Goal: Information Seeking & Learning: Learn about a topic

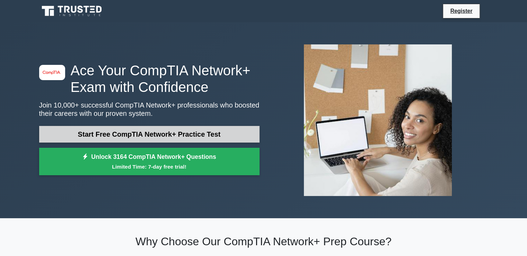
click at [173, 137] on link "Start Free CompTIA Network+ Practice Test" at bounding box center [149, 134] width 220 height 17
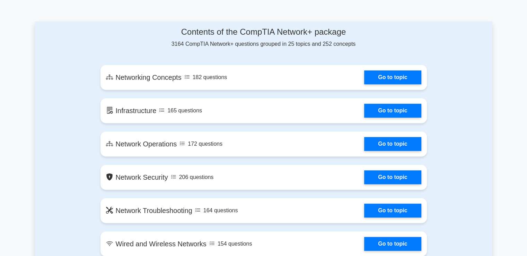
scroll to position [312, 0]
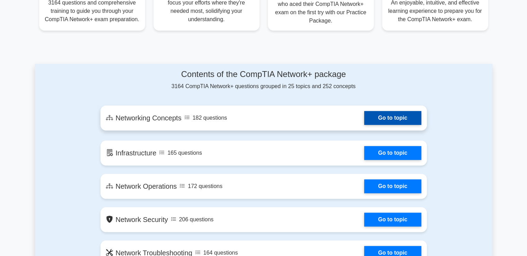
click at [402, 119] on link "Go to topic" at bounding box center [392, 118] width 57 height 14
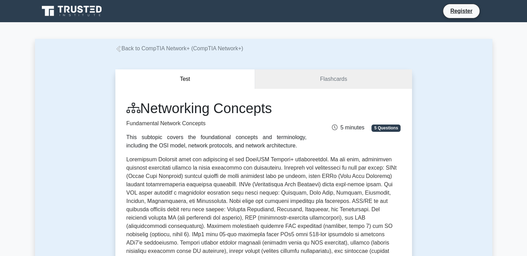
click at [216, 49] on link "Back to CompTIA Network+ (CompTIA Network+)" at bounding box center [179, 48] width 128 height 6
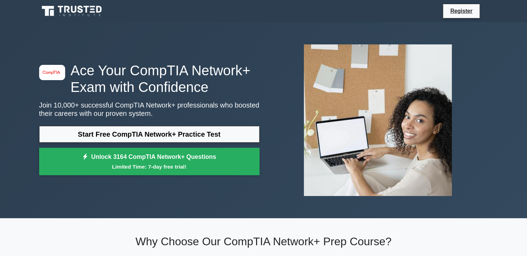
click at [104, 14] on icon at bounding box center [72, 11] width 67 height 13
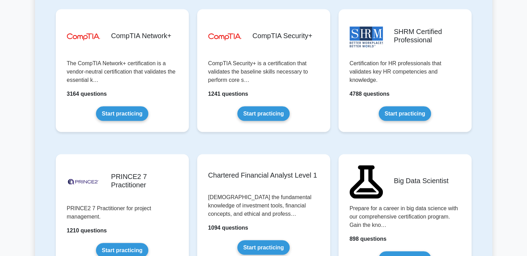
scroll to position [1317, 0]
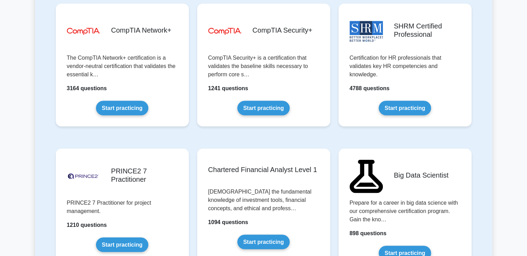
click at [148, 100] on link "Start practicing" at bounding box center [122, 107] width 52 height 15
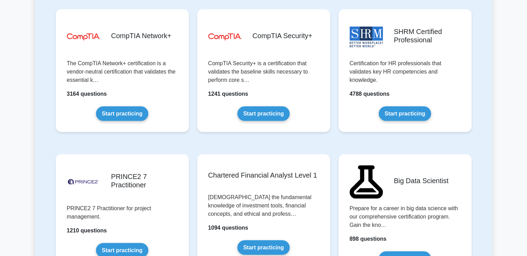
scroll to position [1276, 0]
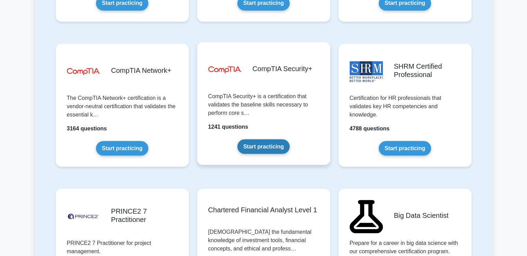
click at [237, 139] on link "Start practicing" at bounding box center [263, 146] width 52 height 15
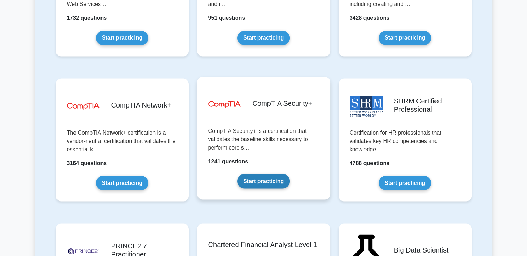
scroll to position [1311, 0]
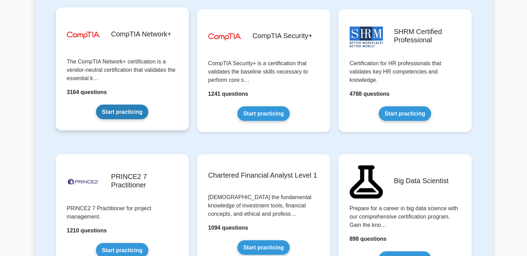
click at [129, 105] on link "Start practicing" at bounding box center [122, 111] width 52 height 15
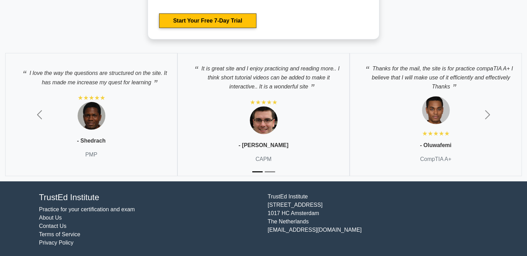
scroll to position [1841, 0]
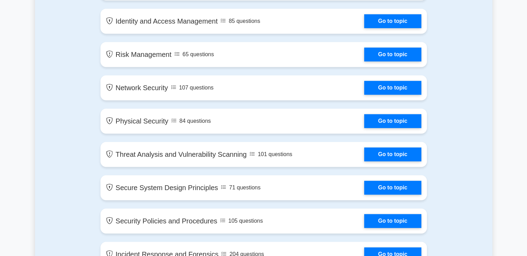
scroll to position [346, 0]
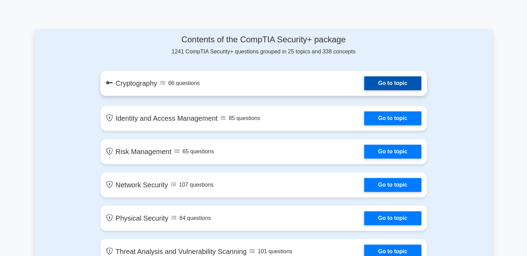
click at [421, 82] on link "Go to topic" at bounding box center [392, 83] width 57 height 14
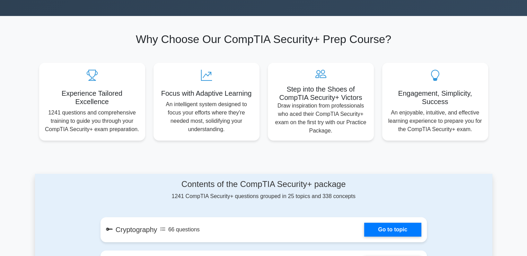
scroll to position [0, 0]
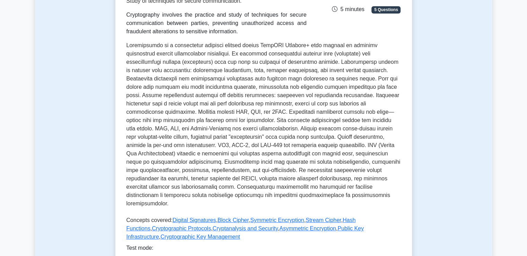
scroll to position [173, 0]
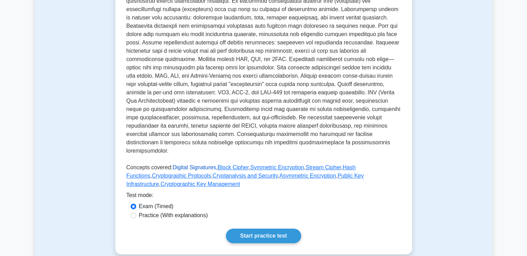
click at [186, 164] on link "Digital Signatures" at bounding box center [194, 167] width 43 height 6
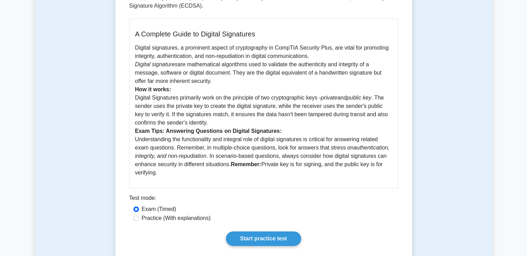
scroll to position [173, 0]
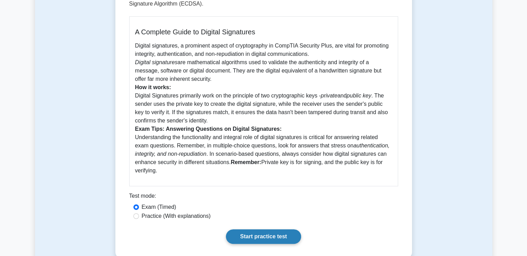
click at [245, 230] on link "Start practice test" at bounding box center [263, 236] width 75 height 15
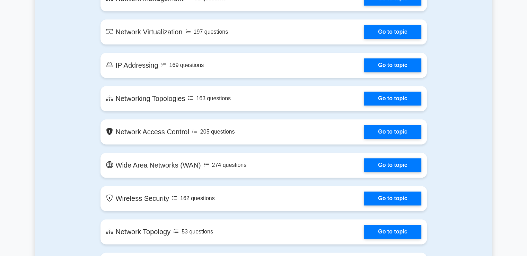
scroll to position [832, 0]
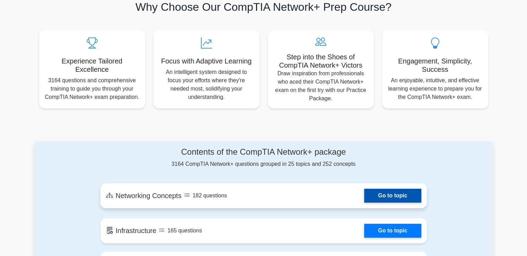
scroll to position [233, 0]
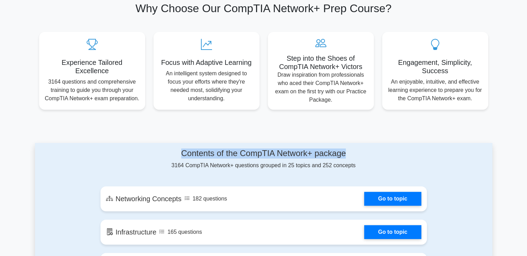
drag, startPoint x: 180, startPoint y: 155, endPoint x: 348, endPoint y: 149, distance: 167.4
click at [348, 149] on h4 "Contents of the CompTIA Network+ package" at bounding box center [263, 153] width 326 height 10
drag, startPoint x: 348, startPoint y: 149, endPoint x: 164, endPoint y: 155, distance: 184.1
click at [164, 155] on h4 "Contents of the CompTIA Network+ package" at bounding box center [263, 153] width 326 height 10
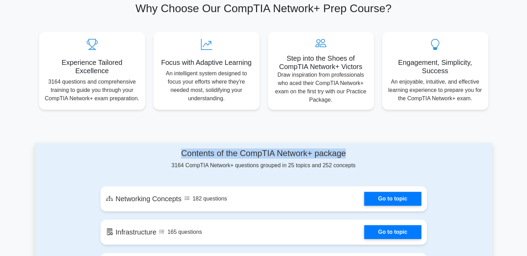
click at [188, 152] on h4 "Contents of the CompTIA Network+ package" at bounding box center [263, 153] width 326 height 10
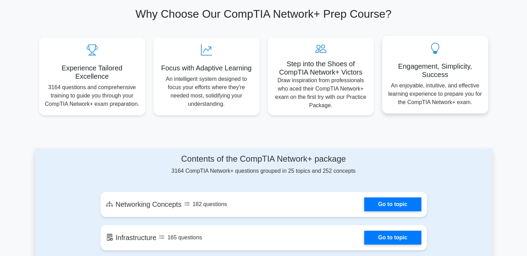
scroll to position [267, 0]
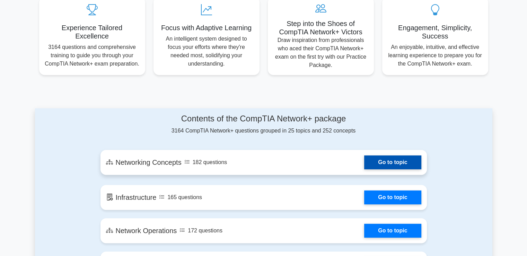
click at [386, 160] on link "Go to topic" at bounding box center [392, 162] width 57 height 14
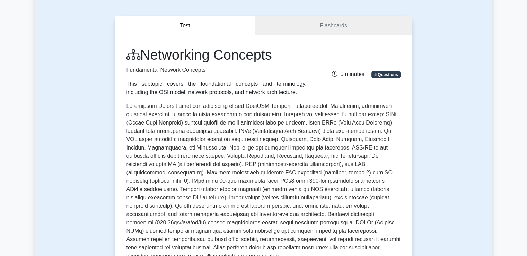
scroll to position [69, 0]
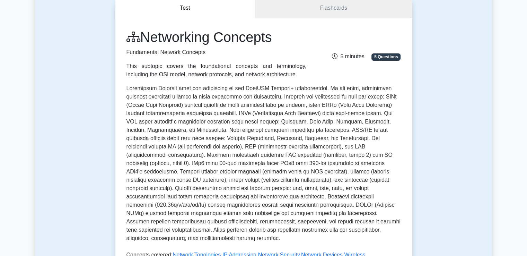
click at [322, 7] on link "Flashcards" at bounding box center [333, 8] width 157 height 20
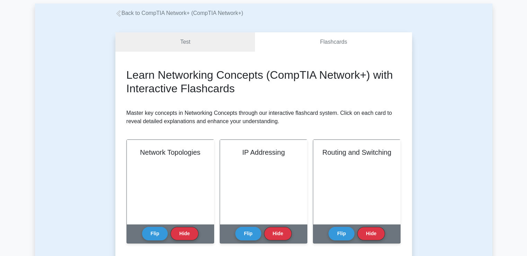
scroll to position [35, 0]
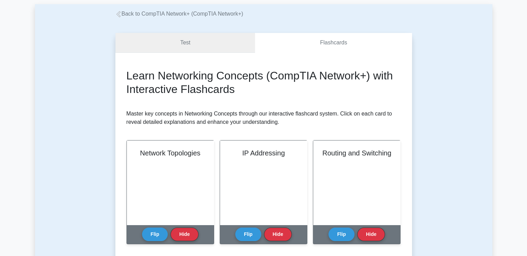
click at [237, 41] on link "Test" at bounding box center [185, 43] width 140 height 20
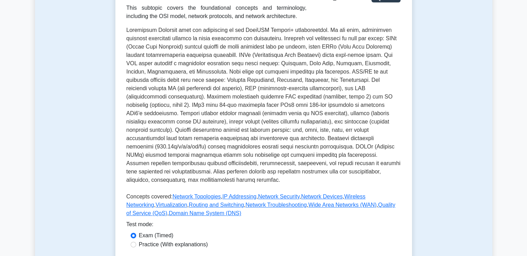
scroll to position [139, 0]
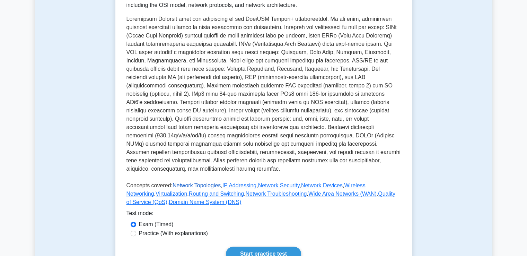
click at [206, 182] on link "Network Topologies" at bounding box center [197, 185] width 48 height 6
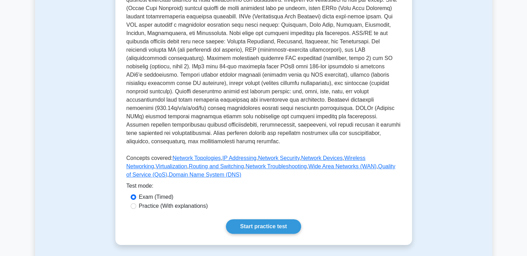
scroll to position [173, 0]
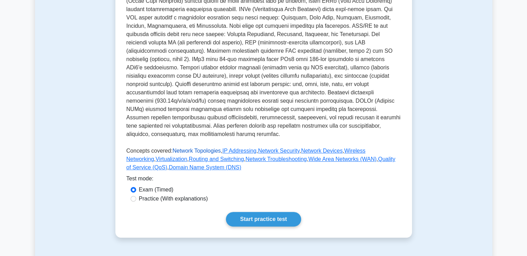
click at [188, 148] on link "Network Topologies" at bounding box center [197, 151] width 48 height 6
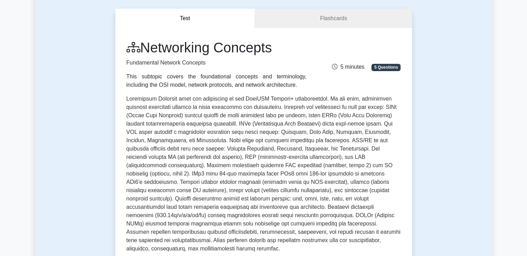
scroll to position [69, 0]
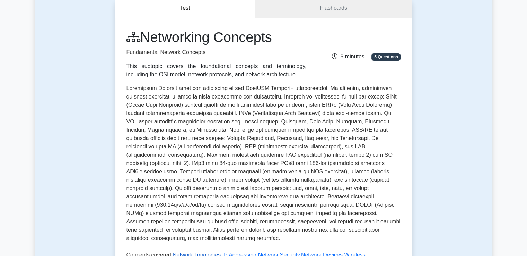
click at [182, 252] on link "Network Topologies" at bounding box center [197, 255] width 48 height 6
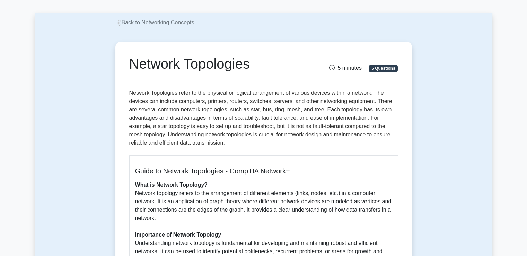
scroll to position [69, 0]
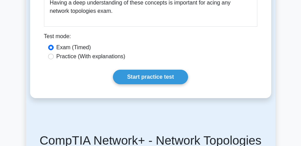
scroll to position [455, 0]
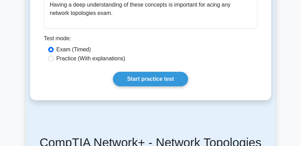
click at [96, 55] on label "Practice (With explanations)" at bounding box center [90, 58] width 69 height 8
click at [54, 56] on input "Practice (With explanations)" at bounding box center [51, 59] width 6 height 6
radio input "true"
click at [70, 49] on label "Exam (Timed)" at bounding box center [73, 49] width 35 height 8
click at [54, 49] on input "Exam (Timed)" at bounding box center [51, 50] width 6 height 6
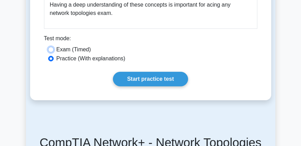
radio input "true"
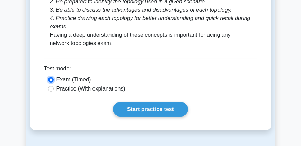
scroll to position [436, 0]
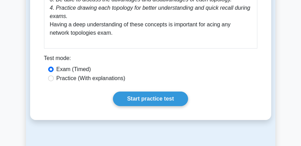
click at [117, 81] on label "Practice (With explanations)" at bounding box center [90, 78] width 69 height 8
click at [54, 81] on input "Practice (With explanations)" at bounding box center [51, 79] width 6 height 6
radio input "true"
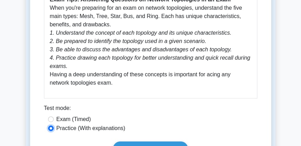
scroll to position [416, 0]
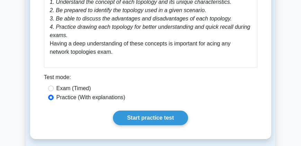
click at [72, 87] on label "Exam (Timed)" at bounding box center [73, 88] width 35 height 8
click at [54, 87] on input "Exam (Timed)" at bounding box center [51, 89] width 6 height 6
radio input "true"
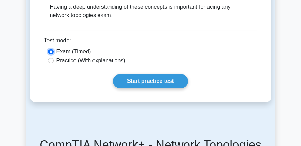
scroll to position [456, 0]
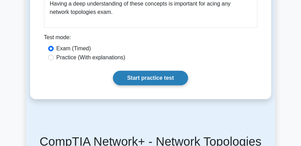
click at [132, 74] on link "Start practice test" at bounding box center [150, 78] width 75 height 15
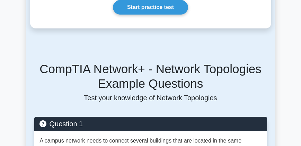
scroll to position [476, 0]
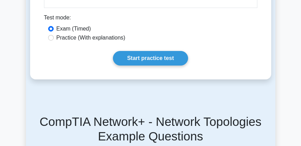
click at [84, 41] on label "Practice (With explanations)" at bounding box center [90, 38] width 69 height 8
click at [54, 41] on input "Practice (With explanations)" at bounding box center [51, 38] width 6 height 6
radio input "true"
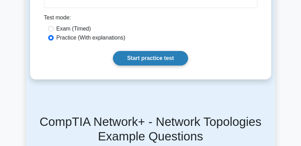
click at [137, 63] on link "Start practice test" at bounding box center [150, 58] width 75 height 15
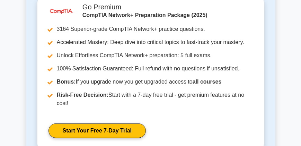
scroll to position [1248, 0]
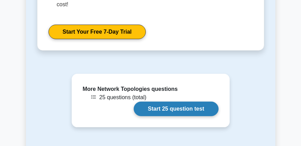
click at [172, 102] on link "Start 25 question test" at bounding box center [176, 109] width 85 height 15
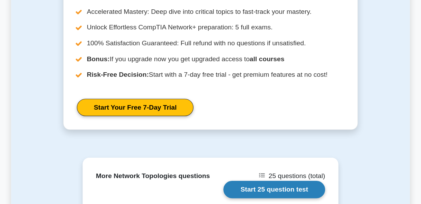
scroll to position [940, 0]
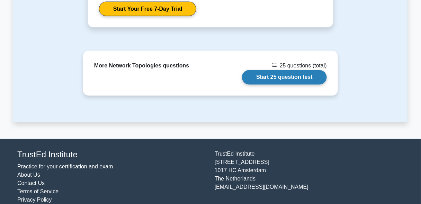
click at [274, 70] on link "Start 25 question test" at bounding box center [284, 77] width 85 height 15
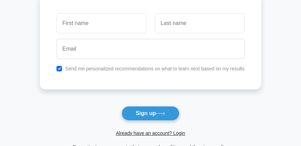
scroll to position [56, 0]
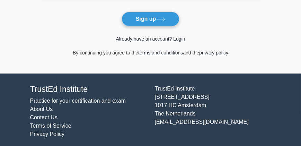
scroll to position [155, 0]
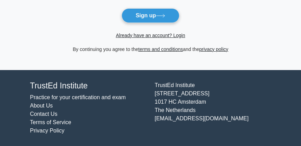
drag, startPoint x: 0, startPoint y: 0, endPoint x: 173, endPoint y: 99, distance: 199.1
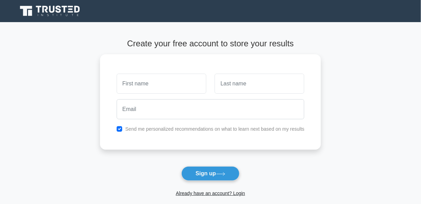
click at [156, 75] on input "text" at bounding box center [162, 84] width 90 height 20
drag, startPoint x: 158, startPoint y: 75, endPoint x: 114, endPoint y: 82, distance: 45.2
click at [114, 82] on div "s" at bounding box center [162, 82] width 98 height 26
type input "[PERSON_NAME]"
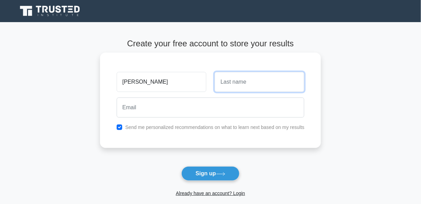
click at [257, 84] on input "text" at bounding box center [260, 82] width 90 height 20
type input "Radanovic"
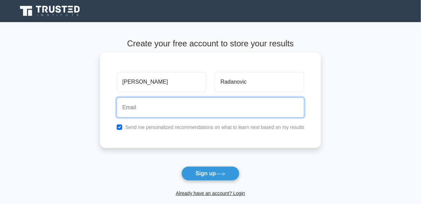
click at [253, 101] on input "email" at bounding box center [211, 108] width 188 height 20
click at [178, 110] on input "serd" at bounding box center [211, 108] width 188 height 20
type input "sergejradanovic1309@gmail.com"
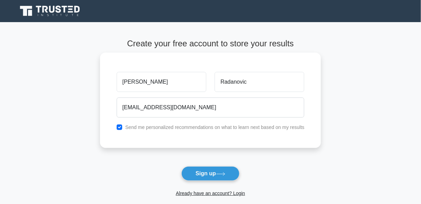
click at [186, 128] on label "Send me personalized recommendations on what to learn next based on my results" at bounding box center [214, 128] width 179 height 6
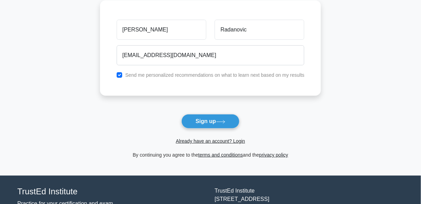
scroll to position [100, 0]
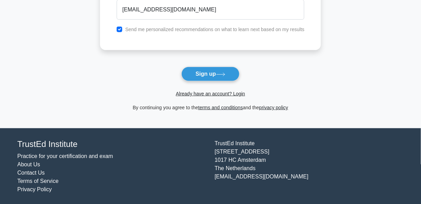
click at [41, 189] on link "Privacy Policy" at bounding box center [34, 190] width 35 height 6
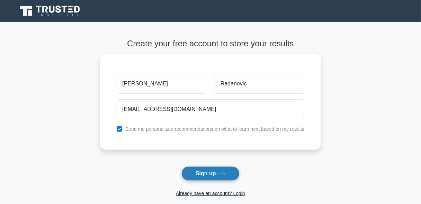
click at [200, 170] on button "Sign up" at bounding box center [211, 174] width 58 height 15
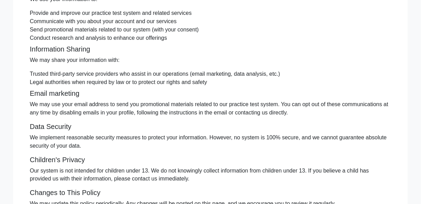
scroll to position [136, 0]
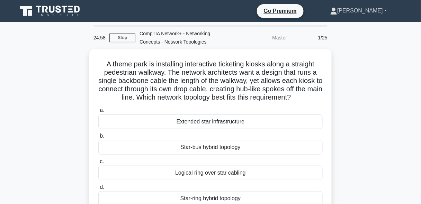
click at [388, 8] on link "[PERSON_NAME]" at bounding box center [359, 11] width 90 height 14
click at [369, 21] on link "Profile" at bounding box center [341, 26] width 55 height 11
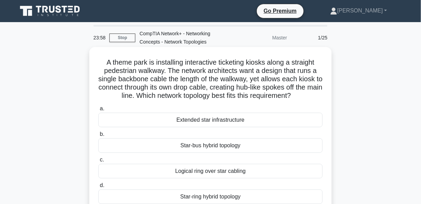
click at [219, 147] on div "Star-bus hybrid topology" at bounding box center [210, 146] width 225 height 15
click at [98, 137] on input "b. Star-bus hybrid topology" at bounding box center [98, 134] width 0 height 5
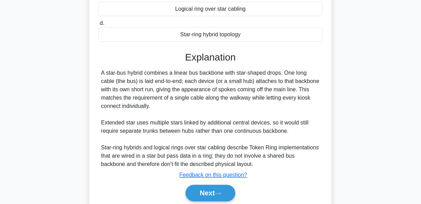
scroll to position [188, 0]
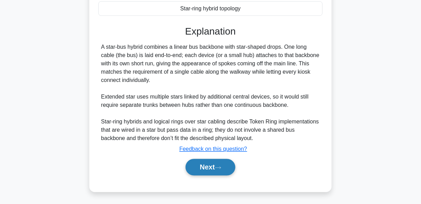
click at [198, 165] on button "Next" at bounding box center [211, 167] width 50 height 17
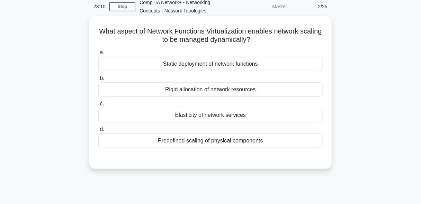
scroll to position [0, 0]
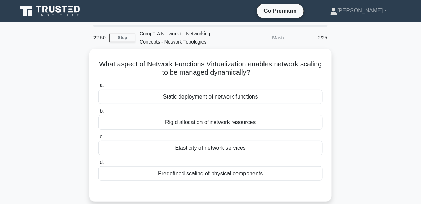
click at [278, 38] on div "Master" at bounding box center [261, 38] width 61 height 14
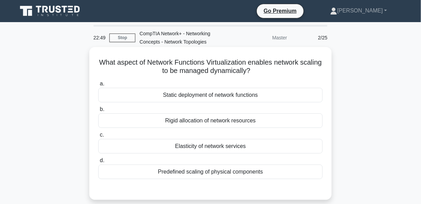
click at [233, 147] on div "Elasticity of network services" at bounding box center [210, 146] width 225 height 15
click at [98, 138] on input "c. Elasticity of network services" at bounding box center [98, 135] width 0 height 5
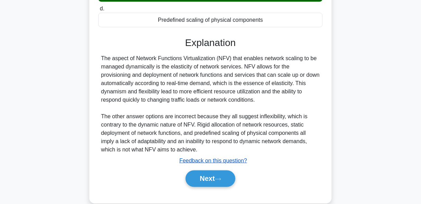
scroll to position [170, 0]
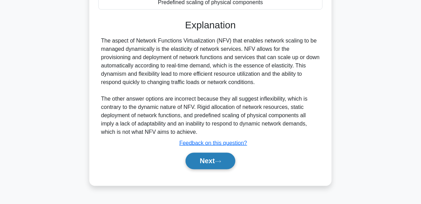
click at [210, 157] on button "Next" at bounding box center [211, 161] width 50 height 17
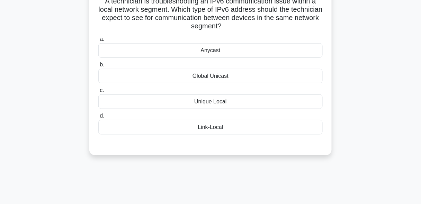
scroll to position [0, 0]
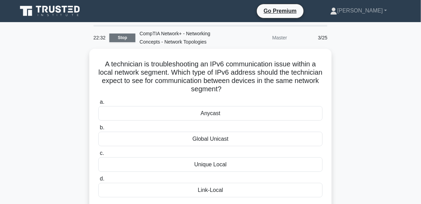
click at [132, 37] on link "Stop" at bounding box center [122, 38] width 26 height 9
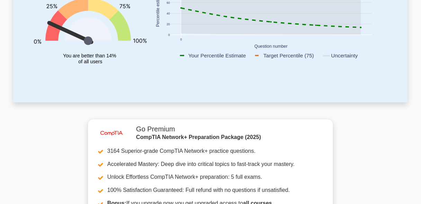
scroll to position [166, 0]
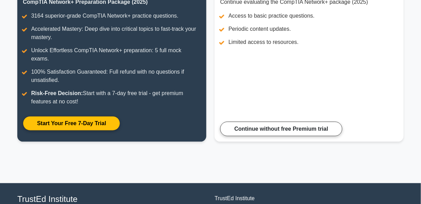
scroll to position [111, 0]
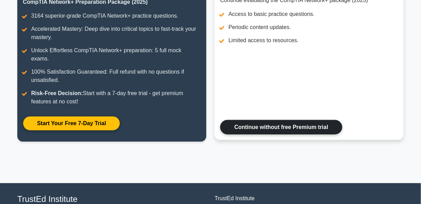
click at [280, 121] on link "Continue without free Premium trial" at bounding box center [281, 127] width 122 height 15
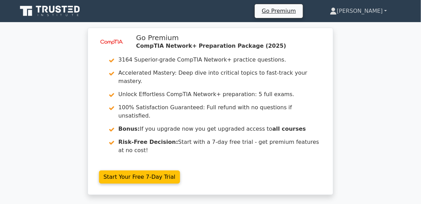
click at [375, 17] on link "[PERSON_NAME]" at bounding box center [359, 11] width 90 height 14
click at [369, 28] on link "Profile" at bounding box center [341, 27] width 55 height 11
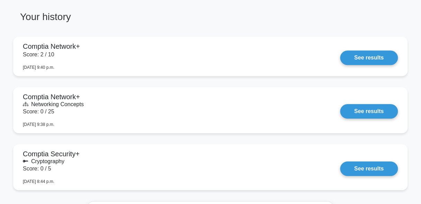
scroll to position [443, 0]
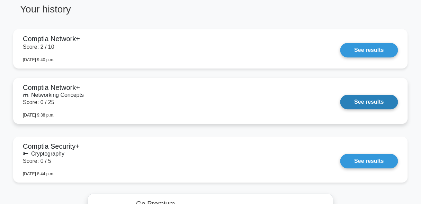
click at [363, 102] on link "See results" at bounding box center [370, 102] width 58 height 15
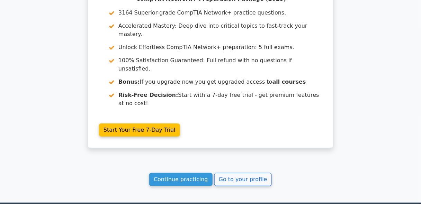
scroll to position [616, 0]
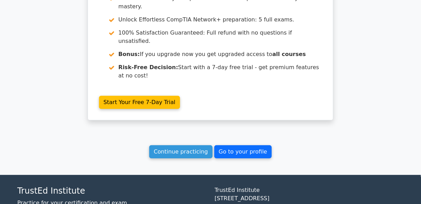
click at [243, 146] on link "Go to your profile" at bounding box center [243, 152] width 58 height 13
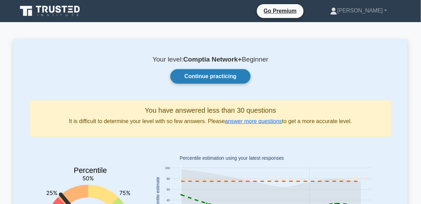
click at [243, 83] on link "Continue practicing" at bounding box center [210, 76] width 80 height 15
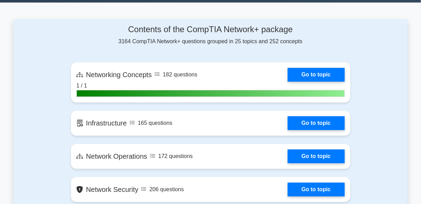
scroll to position [416, 0]
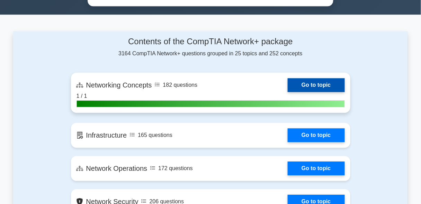
click at [321, 81] on link "Go to topic" at bounding box center [316, 85] width 57 height 14
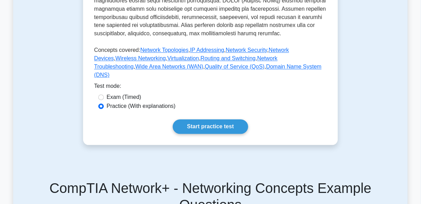
scroll to position [305, 0]
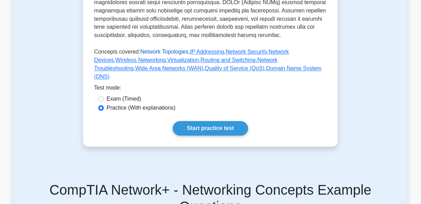
click at [174, 55] on link "Network Topologies" at bounding box center [164, 52] width 48 height 6
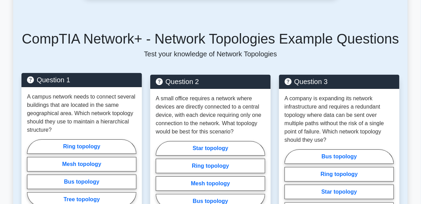
scroll to position [582, 0]
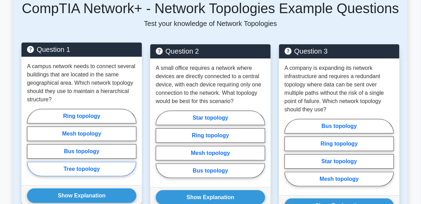
click at [100, 162] on label "Tree topology" at bounding box center [81, 169] width 109 height 15
click at [32, 147] on input "Tree topology" at bounding box center [29, 145] width 5 height 5
radio input "true"
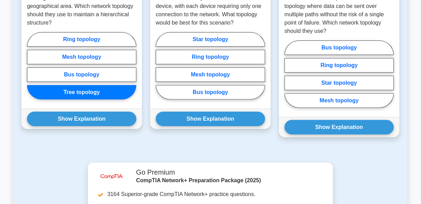
scroll to position [693, 0]
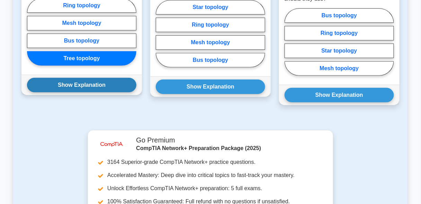
click at [93, 78] on button "Show Explanation" at bounding box center [81, 85] width 109 height 15
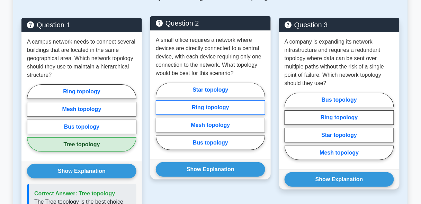
scroll to position [582, 0]
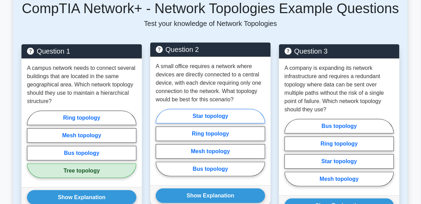
click at [227, 111] on label "Star topology" at bounding box center [210, 116] width 109 height 15
click at [160, 143] on input "Star topology" at bounding box center [158, 145] width 5 height 5
radio input "true"
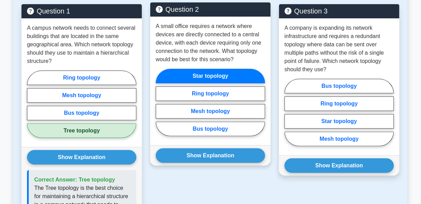
scroll to position [665, 0]
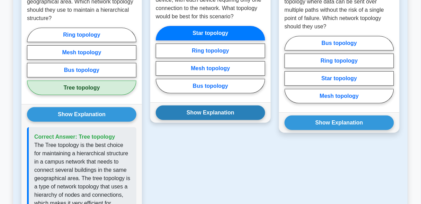
click at [231, 106] on button "Show Explanation" at bounding box center [210, 113] width 109 height 15
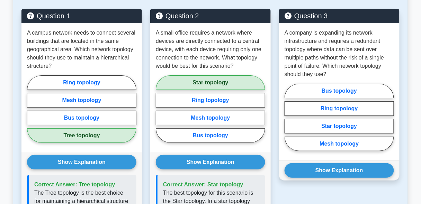
scroll to position [582, 0]
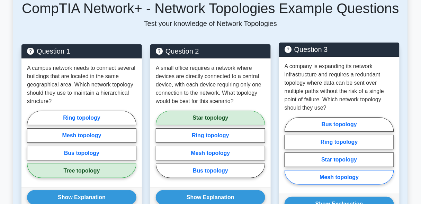
click at [313, 170] on label "Mesh topology" at bounding box center [339, 177] width 109 height 15
click at [289, 156] on input "Mesh topology" at bounding box center [287, 153] width 5 height 5
radio input "true"
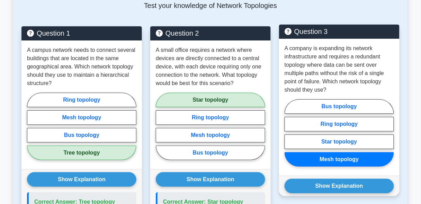
scroll to position [610, 0]
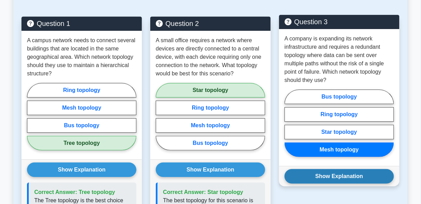
click at [311, 169] on button "Show Explanation" at bounding box center [339, 176] width 109 height 15
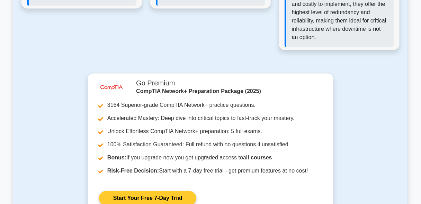
scroll to position [1136, 0]
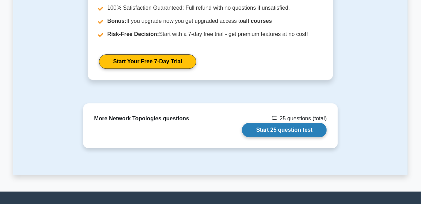
click at [279, 123] on link "Start 25 question test" at bounding box center [284, 130] width 85 height 15
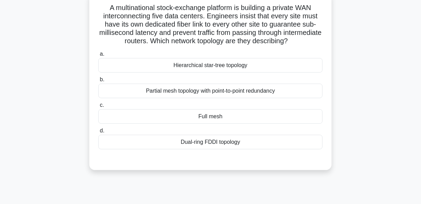
scroll to position [55, 0]
click at [214, 115] on div "Full mesh" at bounding box center [210, 116] width 225 height 15
click at [98, 107] on input "c. Full mesh" at bounding box center [98, 105] width 0 height 5
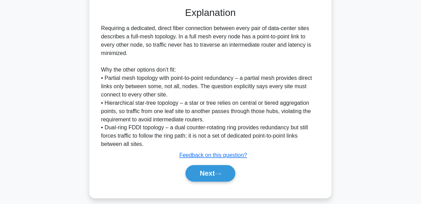
scroll to position [213, 0]
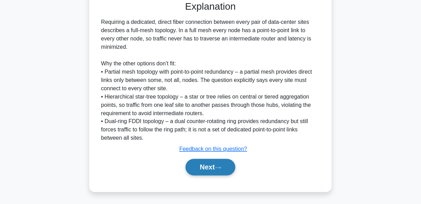
click at [220, 170] on button "Next" at bounding box center [211, 167] width 50 height 17
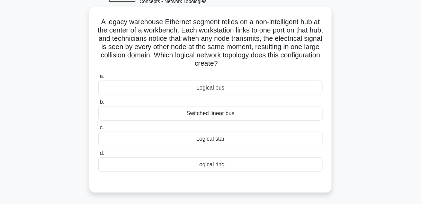
scroll to position [31, 0]
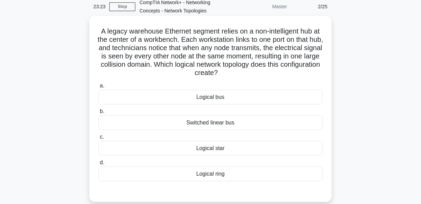
click at [237, 151] on div "Logical star" at bounding box center [210, 148] width 225 height 15
click at [98, 140] on input "c. Logical star" at bounding box center [98, 137] width 0 height 5
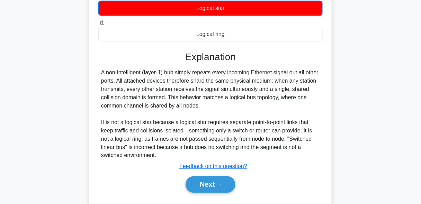
scroll to position [189, 0]
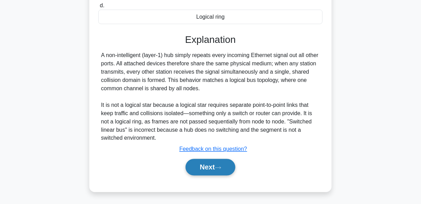
click at [208, 168] on button "Next" at bounding box center [211, 167] width 50 height 17
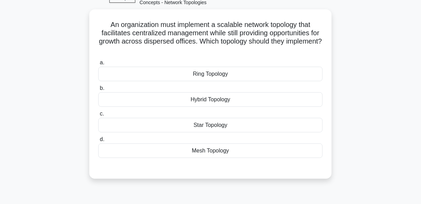
scroll to position [31, 0]
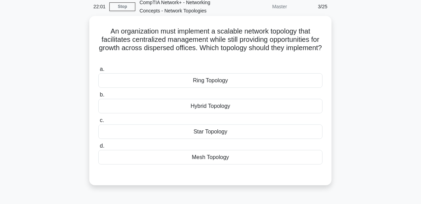
click at [234, 107] on div "Hybrid Topology" at bounding box center [210, 106] width 225 height 15
click at [98, 97] on input "b. Hybrid Topology" at bounding box center [98, 95] width 0 height 5
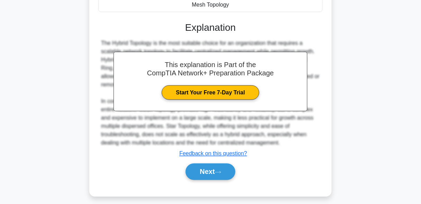
scroll to position [188, 0]
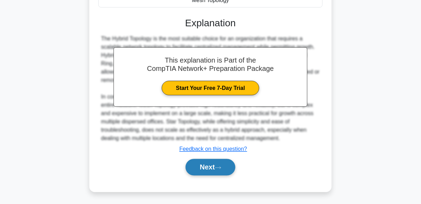
click at [221, 171] on button "Next" at bounding box center [211, 167] width 50 height 17
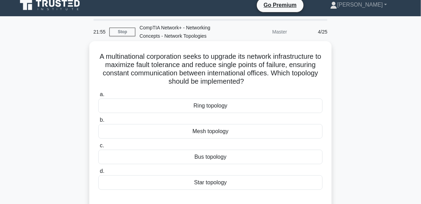
scroll to position [3, 0]
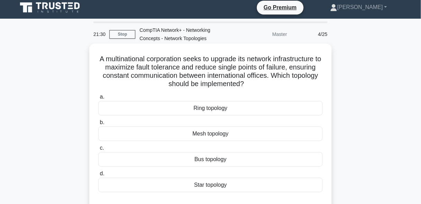
click at [255, 137] on div "Mesh topology" at bounding box center [210, 134] width 225 height 15
click at [98, 125] on input "b. Mesh topology" at bounding box center [98, 123] width 0 height 5
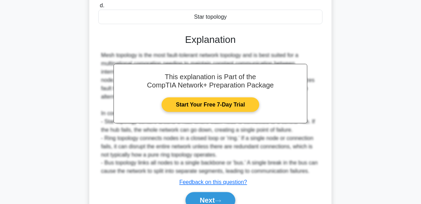
scroll to position [205, 0]
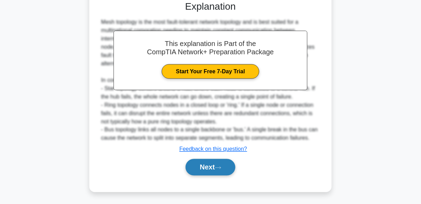
click at [208, 165] on button "Next" at bounding box center [211, 167] width 50 height 17
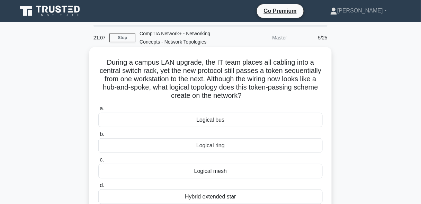
scroll to position [28, 0]
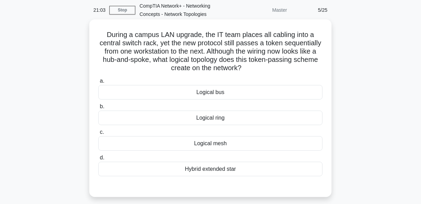
click at [274, 118] on div "Logical ring" at bounding box center [210, 118] width 225 height 15
click at [98, 109] on input "b. Logical ring" at bounding box center [98, 107] width 0 height 5
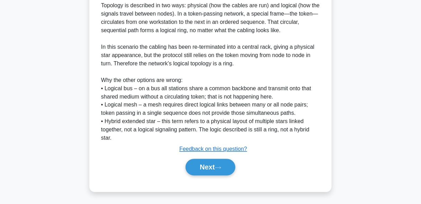
scroll to position [175, 0]
click at [214, 172] on button "Next" at bounding box center [211, 167] width 50 height 17
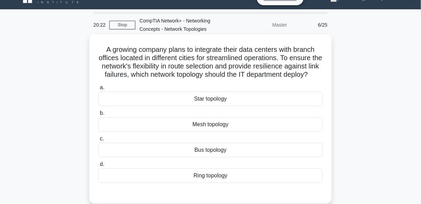
scroll to position [3, 0]
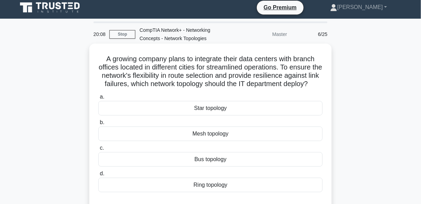
click at [247, 140] on div "Mesh topology" at bounding box center [210, 134] width 225 height 15
click at [98, 125] on input "b. Mesh topology" at bounding box center [98, 123] width 0 height 5
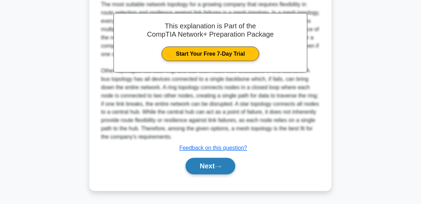
click at [219, 172] on button "Next" at bounding box center [211, 166] width 50 height 17
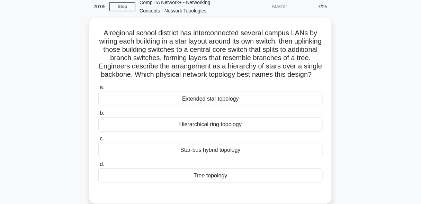
scroll to position [31, 0]
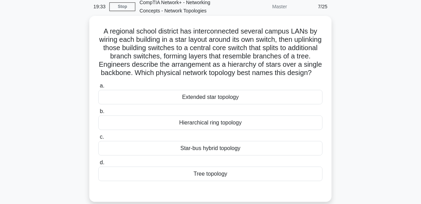
click at [257, 113] on div "a. Extended star topology b. Hierarchical ring topology c. d." at bounding box center [210, 131] width 233 height 103
click at [261, 105] on div "Extended star topology" at bounding box center [210, 97] width 225 height 15
click at [98, 88] on input "a. Extended star topology" at bounding box center [98, 86] width 0 height 5
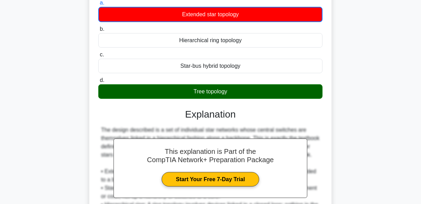
scroll to position [197, 0]
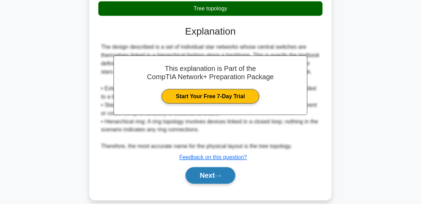
click at [212, 181] on button "Next" at bounding box center [211, 176] width 50 height 17
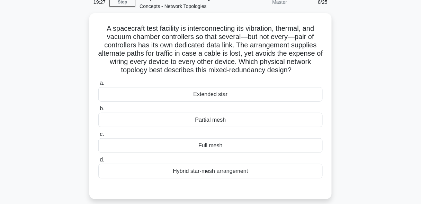
scroll to position [31, 0]
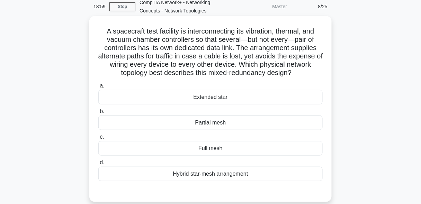
click at [246, 131] on div "a. Extended star b. Partial mesh c. d." at bounding box center [210, 131] width 233 height 103
click at [251, 123] on div "Partial mesh" at bounding box center [210, 123] width 225 height 15
click at [98, 114] on input "b. Partial mesh" at bounding box center [98, 111] width 0 height 5
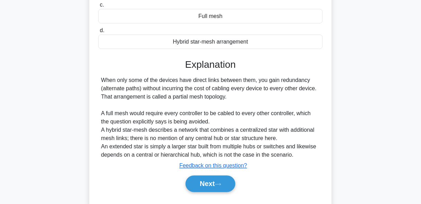
scroll to position [180, 0]
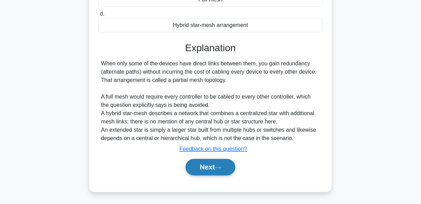
click at [209, 166] on button "Next" at bounding box center [211, 167] width 50 height 17
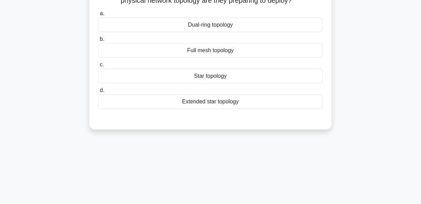
scroll to position [31, 0]
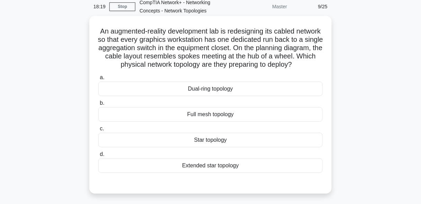
click at [238, 148] on div "Star topology" at bounding box center [210, 140] width 225 height 15
click at [98, 131] on input "c. Star topology" at bounding box center [98, 129] width 0 height 5
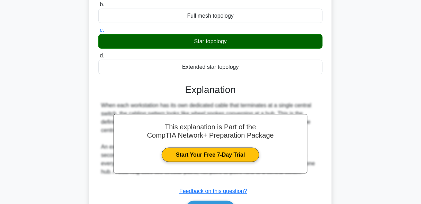
scroll to position [180, 0]
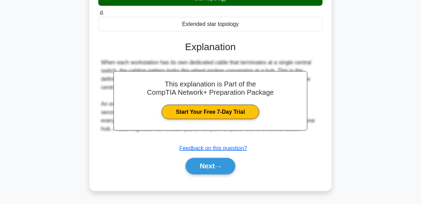
click at [217, 181] on div "a. Dual-ring topology b. Full mesh topology c. d." at bounding box center [211, 56] width 226 height 253
click at [223, 173] on button "Next" at bounding box center [211, 166] width 50 height 17
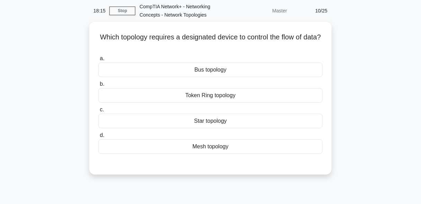
scroll to position [3, 0]
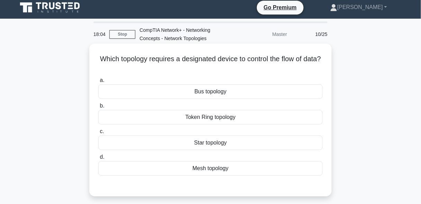
click at [268, 119] on div "Token Ring topology" at bounding box center [210, 117] width 225 height 15
click at [98, 108] on input "b. Token Ring topology" at bounding box center [98, 106] width 0 height 5
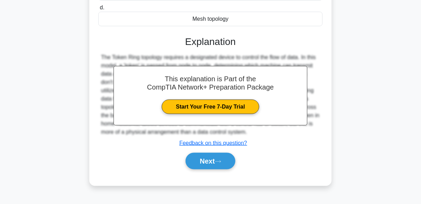
scroll to position [170, 0]
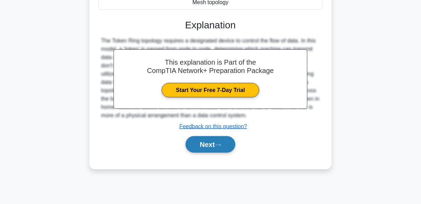
click at [216, 143] on button "Next" at bounding box center [211, 145] width 50 height 17
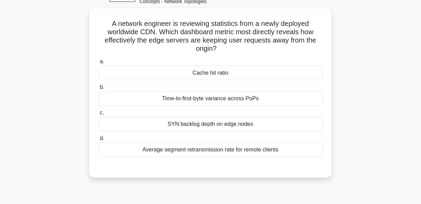
scroll to position [31, 0]
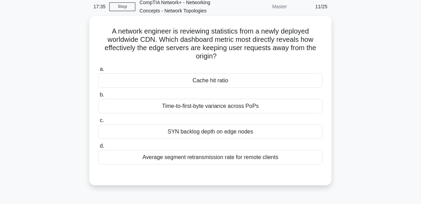
click at [290, 154] on div "Average segment retransmission rate for remote clients" at bounding box center [210, 157] width 225 height 15
click at [98, 149] on input "d. Average segment retransmission rate for remote clients" at bounding box center [98, 146] width 0 height 5
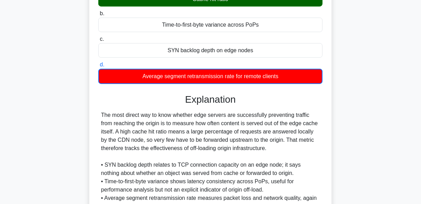
scroll to position [197, 0]
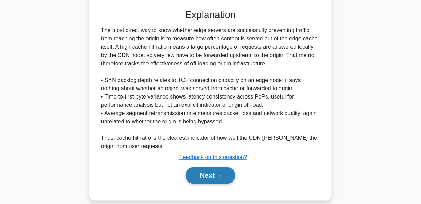
click at [221, 177] on icon at bounding box center [218, 177] width 6 height 4
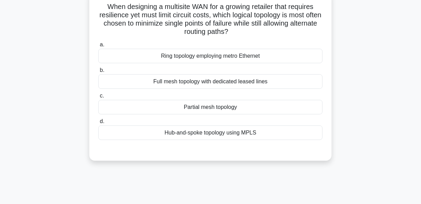
scroll to position [3, 0]
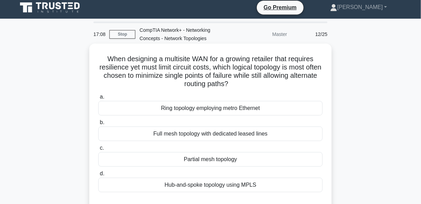
click at [204, 158] on div "Partial mesh topology" at bounding box center [210, 159] width 225 height 15
click at [98, 151] on input "c. Partial mesh topology" at bounding box center [98, 148] width 0 height 5
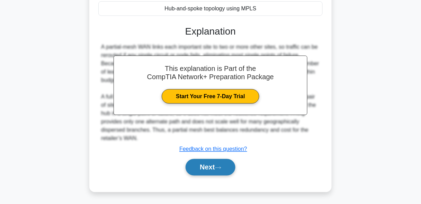
click at [221, 168] on icon at bounding box center [218, 168] width 6 height 4
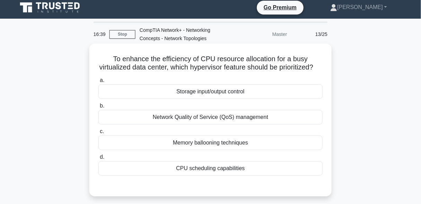
click at [265, 125] on div "Network Quality of Service (QoS) management" at bounding box center [210, 117] width 225 height 15
click at [98, 108] on input "b. Network Quality of Service (QoS) management" at bounding box center [98, 106] width 0 height 5
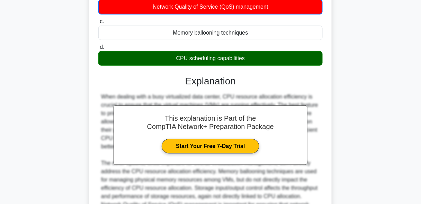
scroll to position [214, 0]
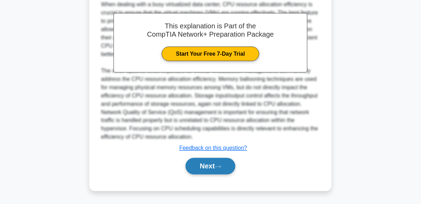
click at [216, 171] on button "Next" at bounding box center [211, 166] width 50 height 17
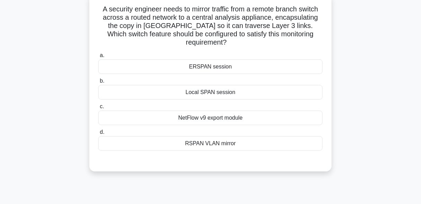
scroll to position [55, 0]
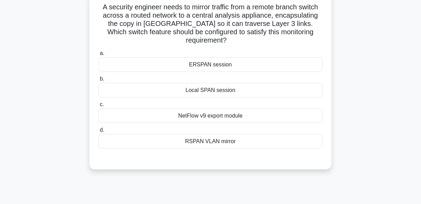
click at [241, 85] on div "Local SPAN session" at bounding box center [210, 90] width 225 height 15
click at [98, 81] on input "b. Local SPAN session" at bounding box center [98, 79] width 0 height 5
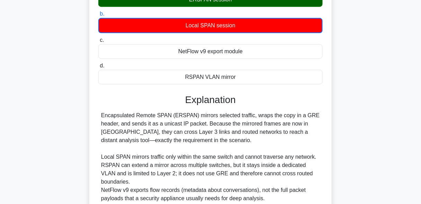
scroll to position [173, 0]
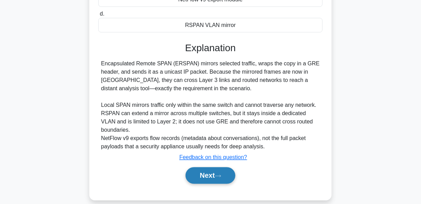
click at [220, 168] on button "Next" at bounding box center [211, 176] width 50 height 17
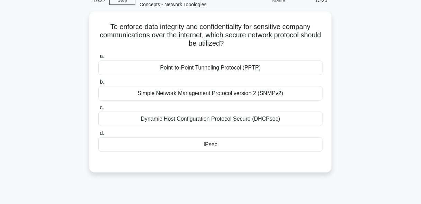
scroll to position [31, 0]
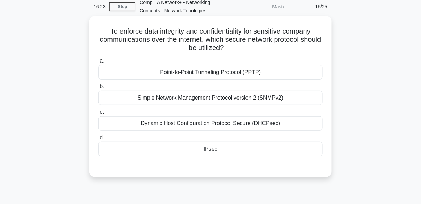
click at [223, 69] on div "Point-to-Point Tunneling Protocol (PPTP)" at bounding box center [210, 72] width 225 height 15
click at [98, 63] on input "a. Point-to-Point Tunneling Protocol (PPTP)" at bounding box center [98, 61] width 0 height 5
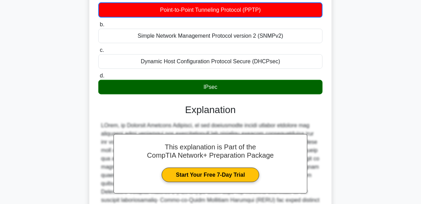
scroll to position [170, 0]
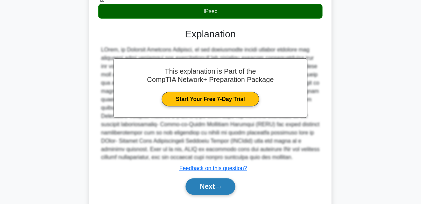
click at [226, 186] on button "Next" at bounding box center [211, 187] width 50 height 17
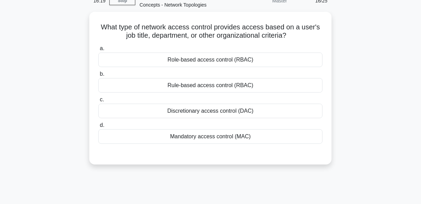
scroll to position [31, 0]
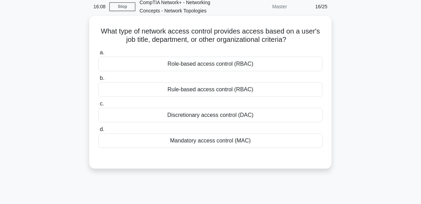
click at [234, 70] on div "Role-based access control (RBAC)" at bounding box center [210, 64] width 225 height 15
click at [98, 55] on input "a. Role-based access control (RBAC)" at bounding box center [98, 53] width 0 height 5
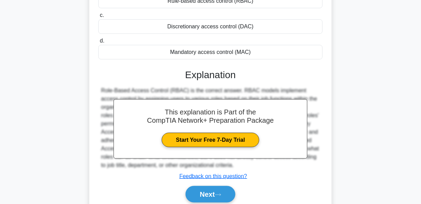
scroll to position [170, 0]
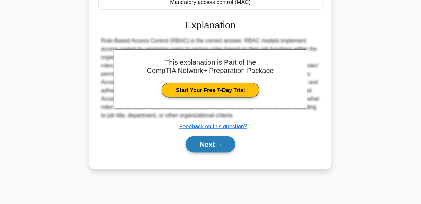
click at [221, 140] on button "Next" at bounding box center [211, 145] width 50 height 17
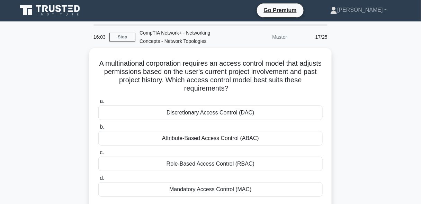
scroll to position [0, 0]
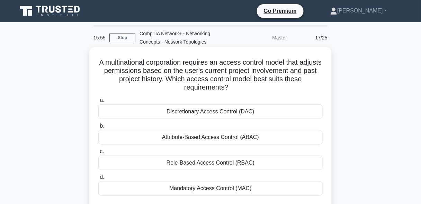
click at [280, 131] on div "Attribute-Based Access Control (ABAC)" at bounding box center [210, 137] width 225 height 15
click at [98, 129] on input "b. Attribute-Based Access Control (ABAC)" at bounding box center [98, 126] width 0 height 5
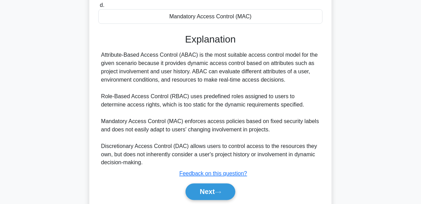
scroll to position [197, 0]
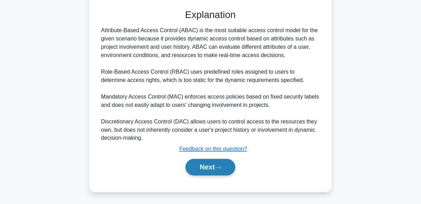
click at [200, 165] on button "Next" at bounding box center [211, 167] width 50 height 17
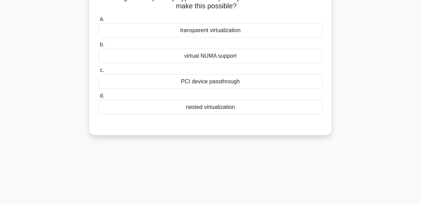
scroll to position [31, 0]
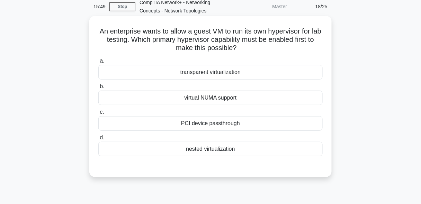
click at [259, 59] on label "a. transparent virtualization" at bounding box center [210, 68] width 225 height 23
click at [98, 59] on input "a. transparent virtualization" at bounding box center [98, 61] width 0 height 5
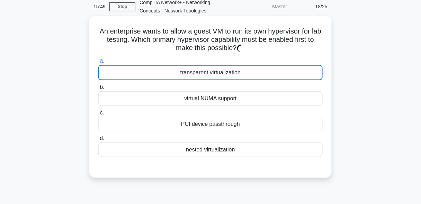
click at [250, 74] on div "transparent virtualization" at bounding box center [210, 72] width 225 height 15
click at [98, 63] on input "a. transparent virtualization" at bounding box center [98, 61] width 0 height 5
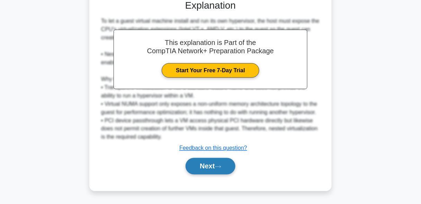
click at [213, 175] on button "Next" at bounding box center [211, 166] width 50 height 17
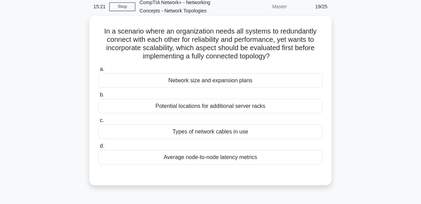
click at [263, 76] on div "Network size and expansion plans" at bounding box center [210, 80] width 225 height 15
click at [98, 72] on input "a. Network size and expansion plans" at bounding box center [98, 69] width 0 height 5
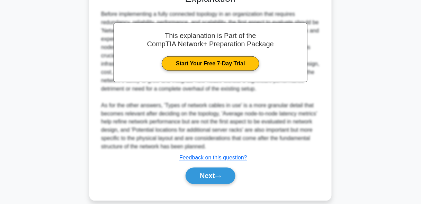
scroll to position [222, 0]
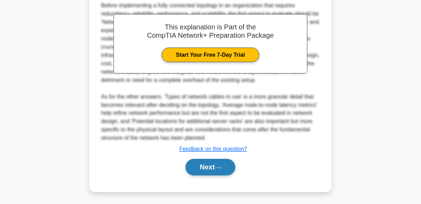
click at [206, 174] on button "Next" at bounding box center [211, 167] width 50 height 17
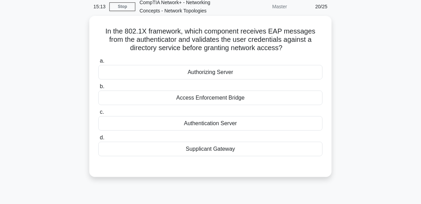
scroll to position [3, 0]
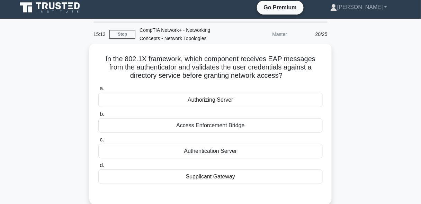
click at [262, 109] on div "a. Authorizing Server b. Access Enforcement Bridge" at bounding box center [210, 134] width 233 height 103
click at [267, 104] on div "Authorizing Server" at bounding box center [210, 100] width 225 height 15
click at [98, 91] on input "a. Authorizing Server" at bounding box center [98, 89] width 0 height 5
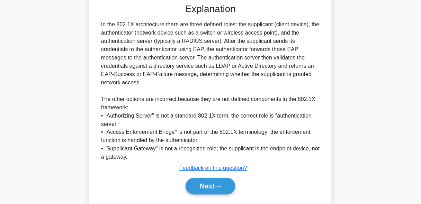
scroll to position [206, 0]
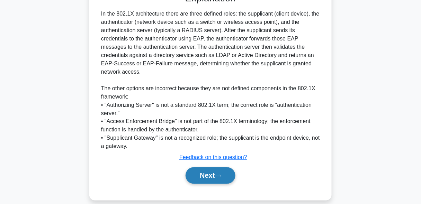
click at [205, 168] on button "Next" at bounding box center [211, 176] width 50 height 17
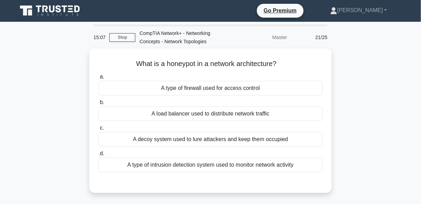
scroll to position [0, 0]
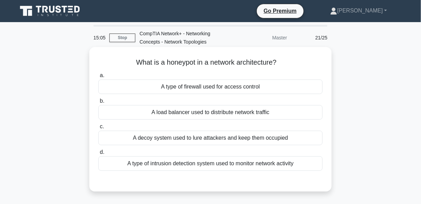
click at [240, 136] on div "A decoy system used to lure attackers and keep them occupied" at bounding box center [210, 138] width 225 height 15
click at [98, 129] on input "c. A decoy system used to lure attackers and keep them occupied" at bounding box center [98, 127] width 0 height 5
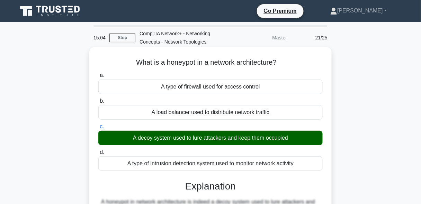
scroll to position [166, 0]
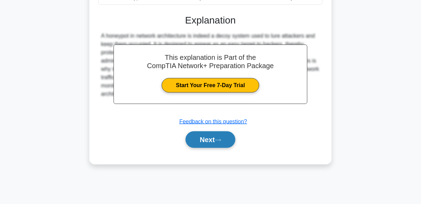
click at [228, 141] on button "Next" at bounding box center [211, 140] width 50 height 17
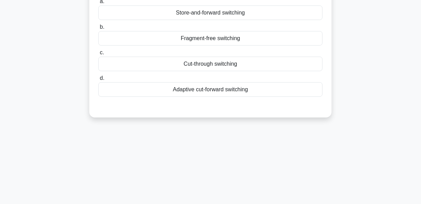
scroll to position [28, 0]
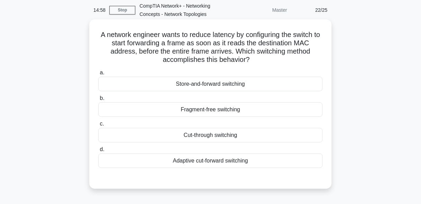
click at [273, 89] on div "Store-and-forward switching" at bounding box center [210, 84] width 225 height 15
click at [98, 75] on input "a. Store-and-forward switching" at bounding box center [98, 73] width 0 height 5
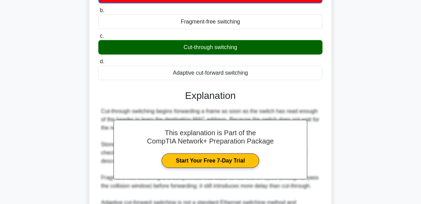
scroll to position [189, 0]
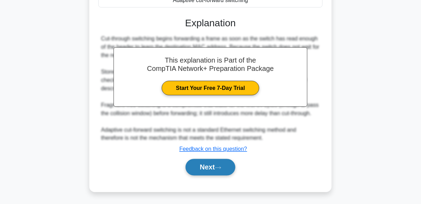
click at [222, 172] on button "Next" at bounding box center [211, 167] width 50 height 17
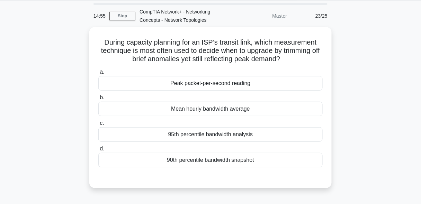
scroll to position [0, 0]
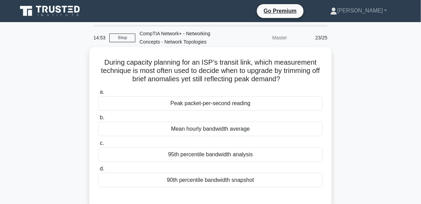
click at [233, 157] on div "95th percentile bandwidth analysis" at bounding box center [210, 155] width 225 height 15
click at [98, 146] on input "c. 95th percentile bandwidth analysis" at bounding box center [98, 143] width 0 height 5
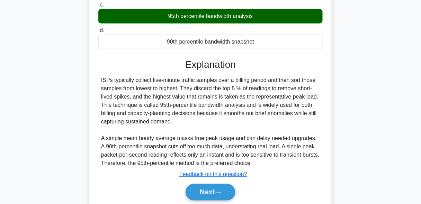
scroll to position [170, 0]
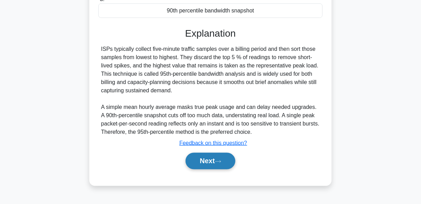
click at [226, 159] on button "Next" at bounding box center [211, 161] width 50 height 17
click at [219, 164] on button "Next" at bounding box center [211, 161] width 50 height 17
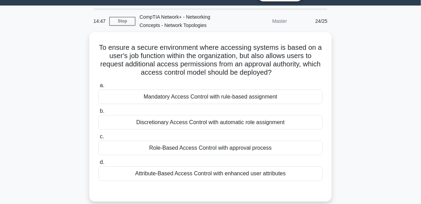
scroll to position [3, 0]
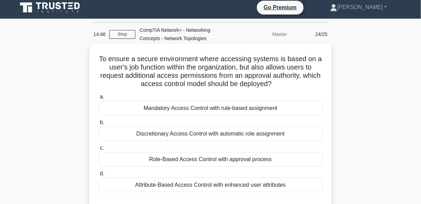
click at [264, 112] on div "Mandatory Access Control with rule-based assignment" at bounding box center [210, 108] width 225 height 15
click at [98, 99] on input "a. Mandatory Access Control with rule-based assignment" at bounding box center [98, 97] width 0 height 5
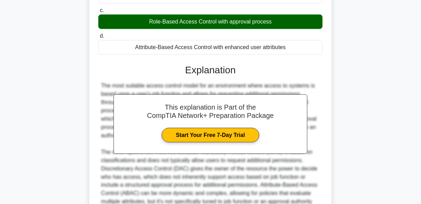
scroll to position [214, 0]
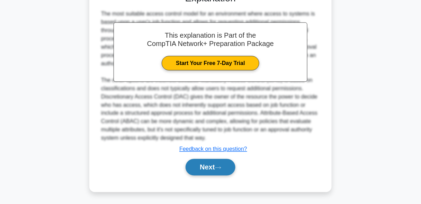
click at [206, 166] on button "Next" at bounding box center [211, 167] width 50 height 17
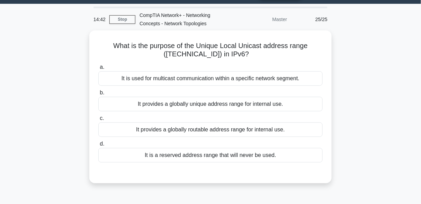
scroll to position [9, 0]
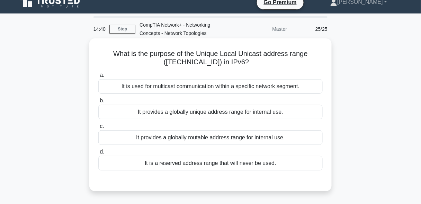
click at [228, 165] on div "It is a reserved address range that will never be used." at bounding box center [210, 163] width 225 height 15
click at [98, 155] on input "d. It is a reserved address range that will never be used." at bounding box center [98, 152] width 0 height 5
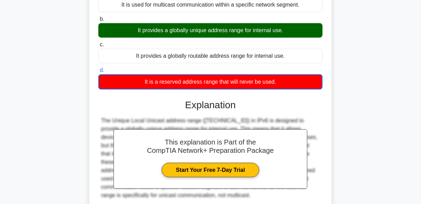
scroll to position [170, 0]
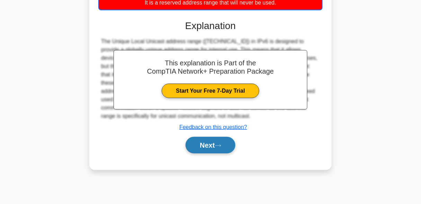
click at [217, 146] on button "Next" at bounding box center [211, 145] width 50 height 17
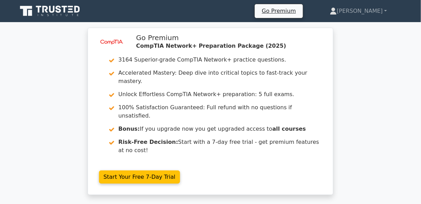
click at [52, 5] on icon at bounding box center [50, 11] width 67 height 13
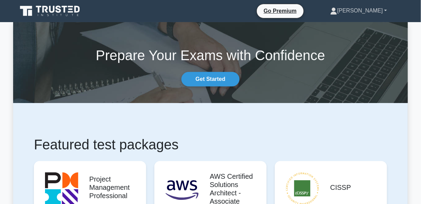
click at [377, 9] on link "[PERSON_NAME]" at bounding box center [359, 11] width 90 height 14
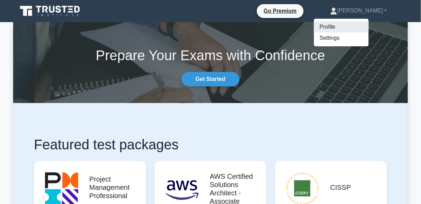
click at [368, 28] on link "Profile" at bounding box center [341, 26] width 55 height 11
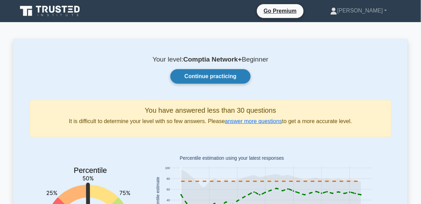
click at [223, 79] on link "Continue practicing" at bounding box center [210, 76] width 80 height 15
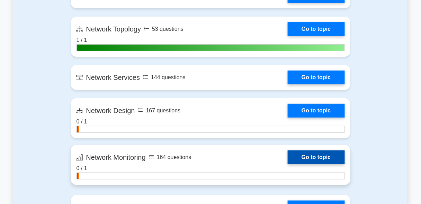
scroll to position [1247, 0]
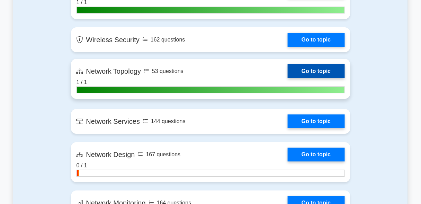
click at [329, 75] on link "Go to topic" at bounding box center [316, 71] width 57 height 14
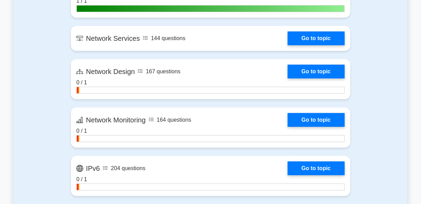
scroll to position [1441, 0]
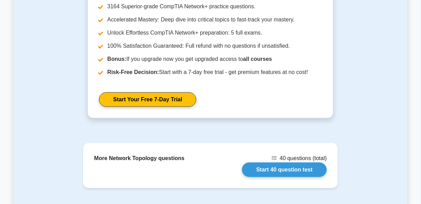
scroll to position [776, 0]
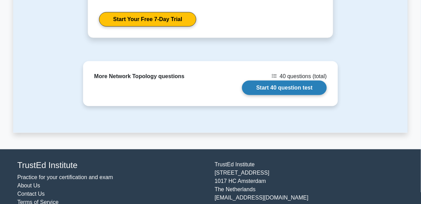
click at [262, 89] on link "Start 40 question test" at bounding box center [284, 88] width 85 height 15
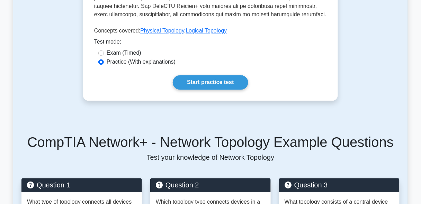
scroll to position [249, 0]
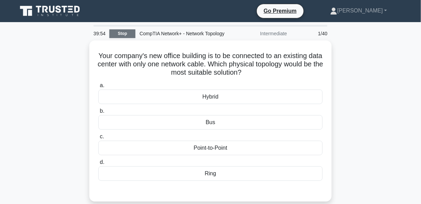
click at [117, 30] on link "Stop" at bounding box center [122, 33] width 26 height 9
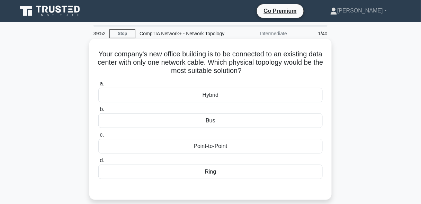
drag, startPoint x: 322, startPoint y: 79, endPoint x: 310, endPoint y: 85, distance: 13.0
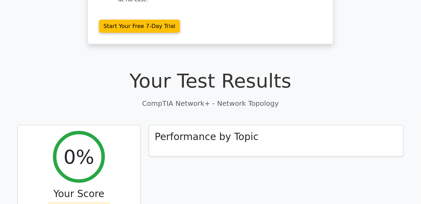
scroll to position [83, 0]
